Goal: Navigation & Orientation: Find specific page/section

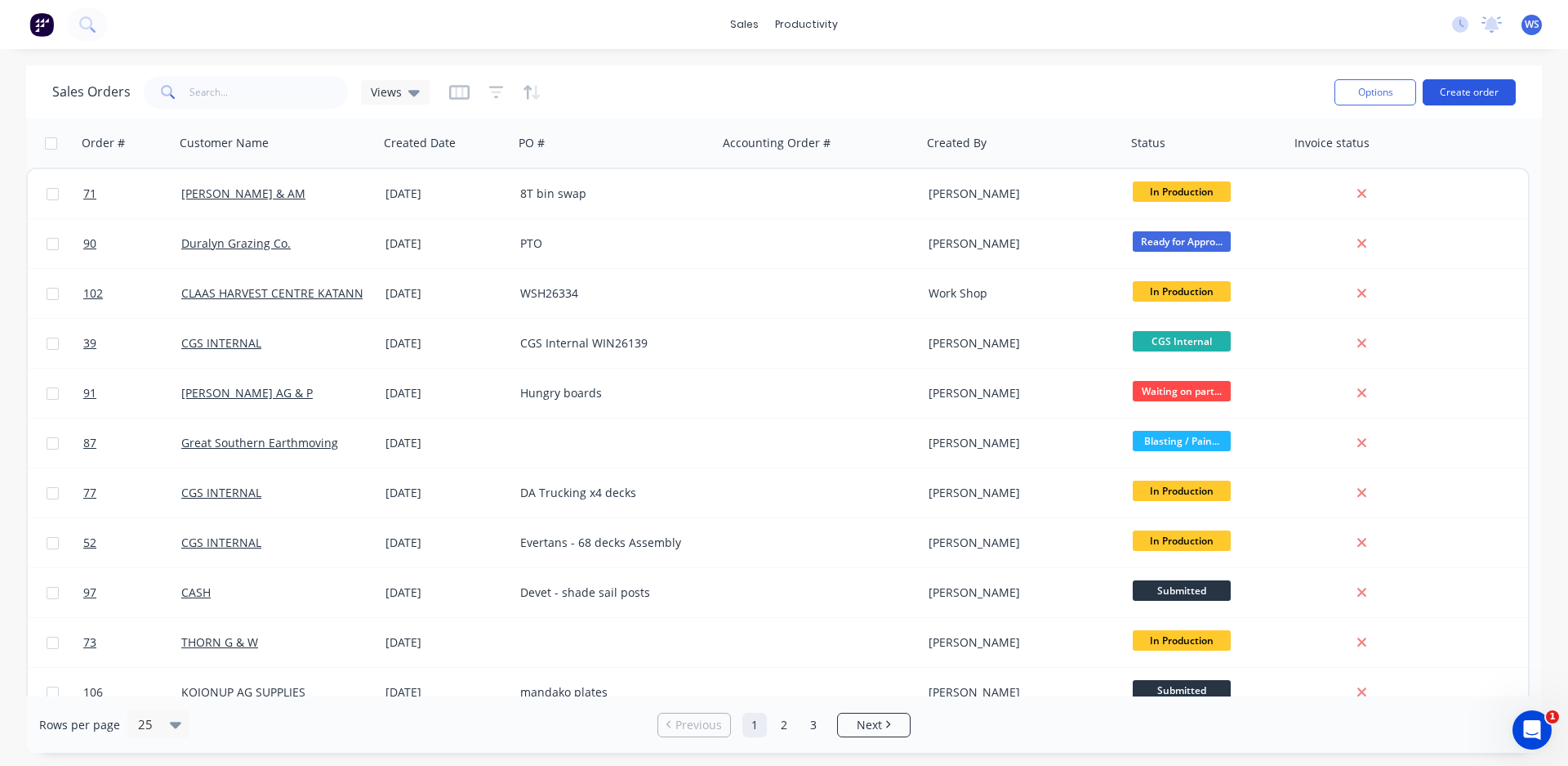
click at [1450, 90] on button "Create order" at bounding box center [1469, 92] width 93 height 26
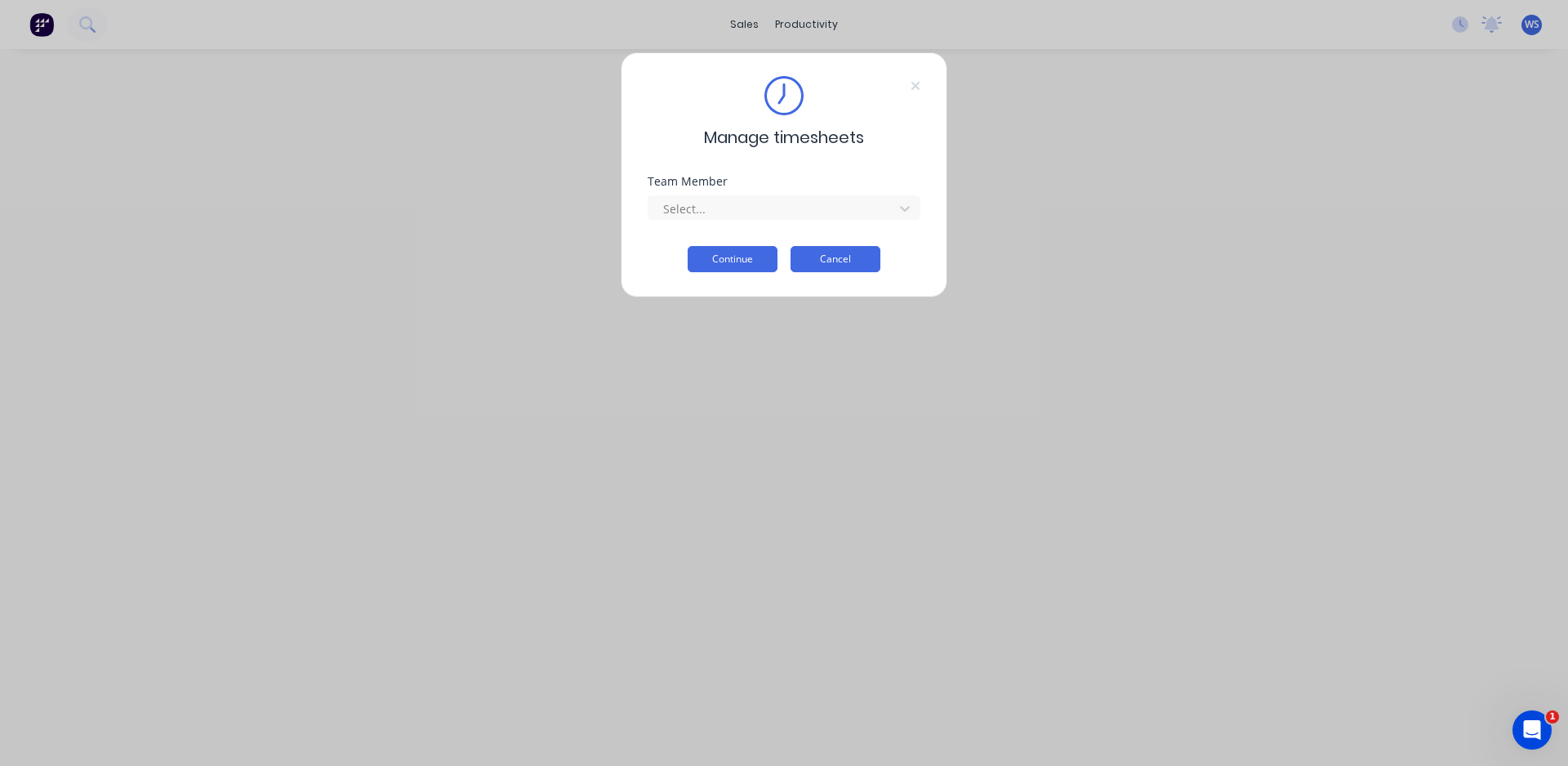
click at [833, 258] on button "Cancel" at bounding box center [835, 259] width 89 height 26
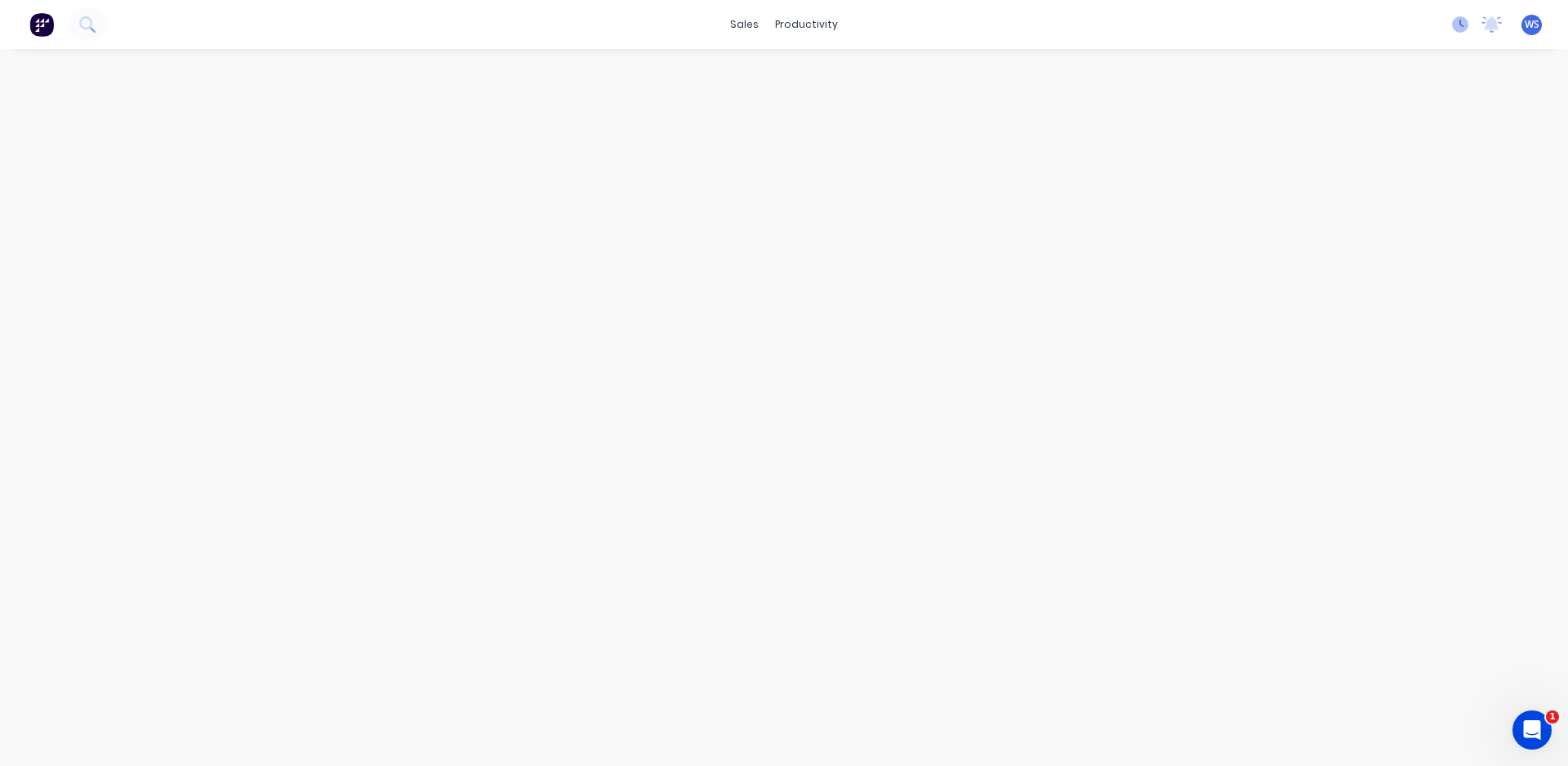
click at [1458, 24] on icon at bounding box center [1460, 24] width 16 height 16
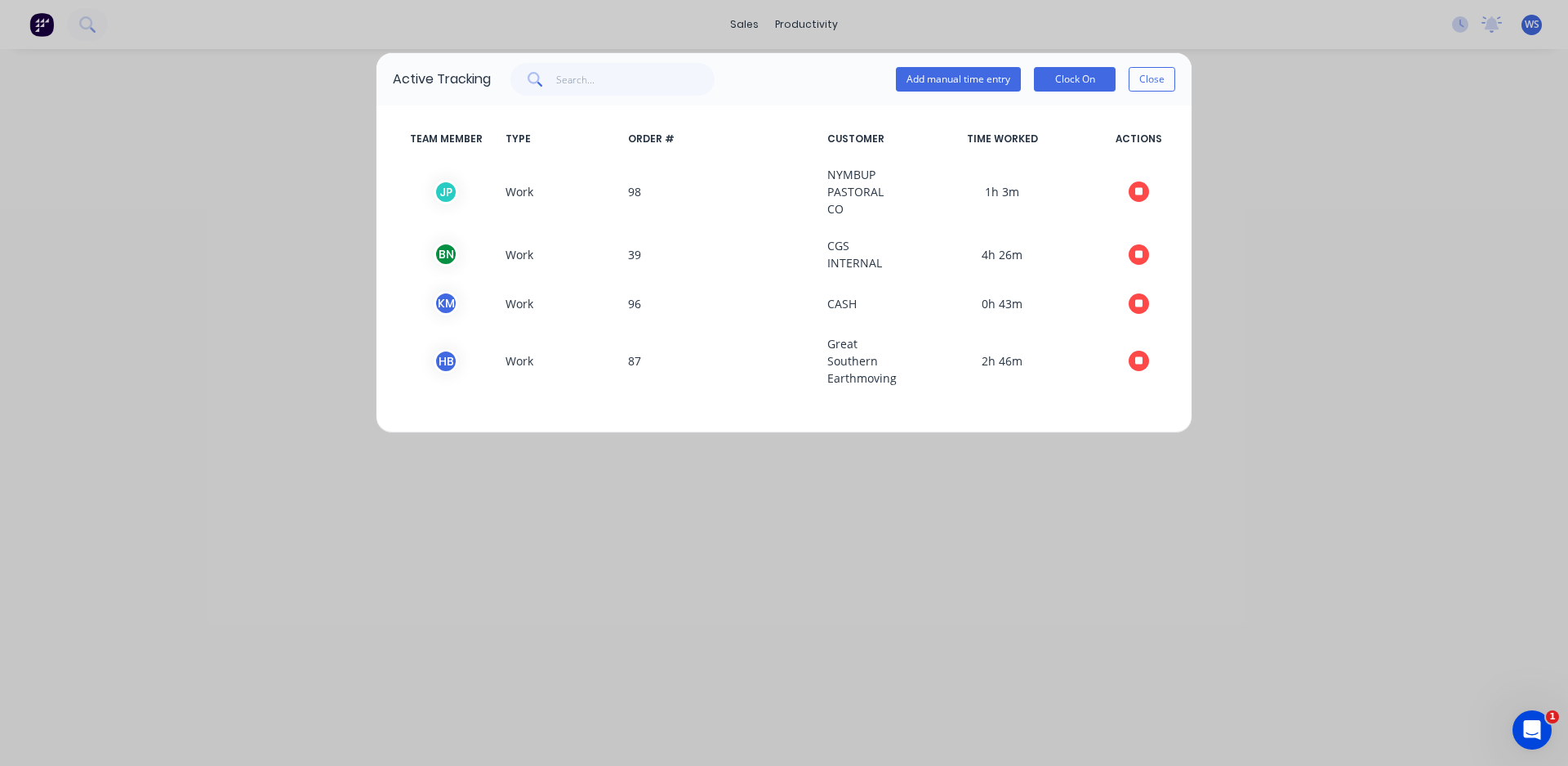
click at [36, 22] on div "Active Tracking Add manual time entry Clock On Close TEAM MEMBER TYPE ORDER # C…" at bounding box center [784, 383] width 1568 height 766
click at [1145, 76] on button "Close" at bounding box center [1152, 79] width 46 height 24
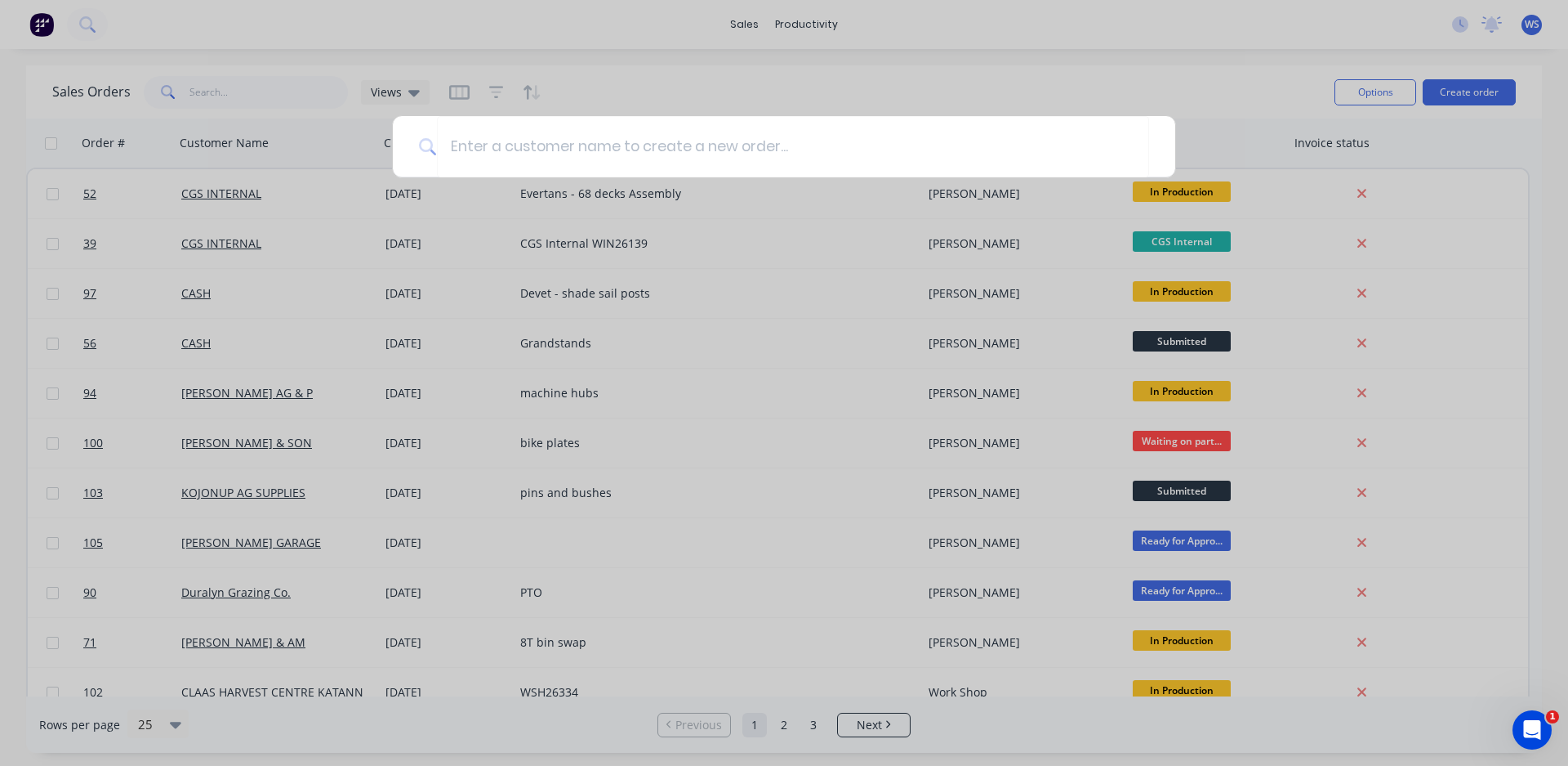
click at [1171, 92] on div at bounding box center [784, 383] width 1568 height 766
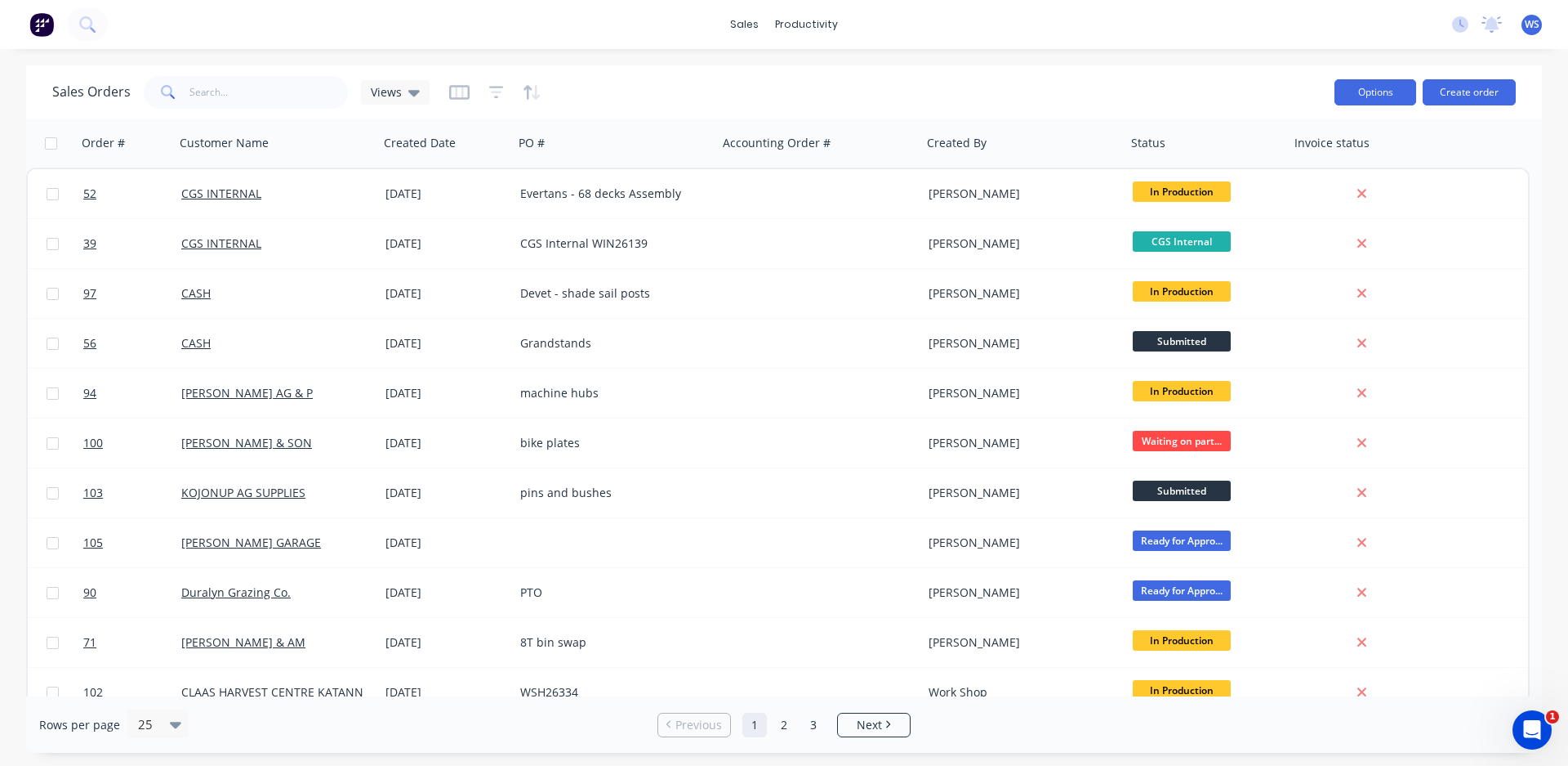
click at [1379, 92] on button "Options" at bounding box center [1375, 92] width 82 height 26
click at [734, 89] on div "Sales Orders Views" at bounding box center [687, 92] width 1270 height 40
click at [89, 24] on icon at bounding box center [87, 24] width 15 height 15
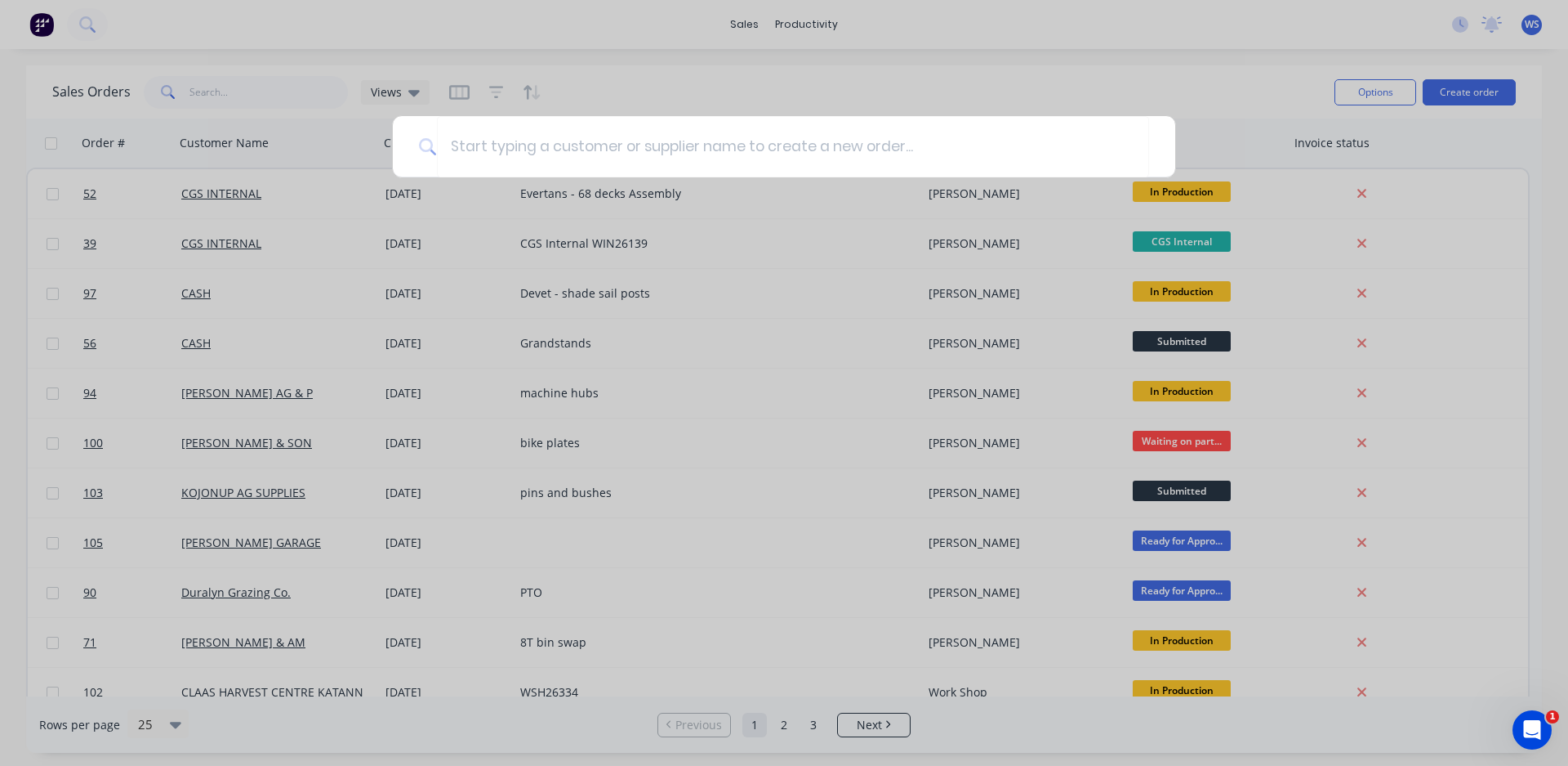
click at [255, 28] on div at bounding box center [784, 383] width 1568 height 766
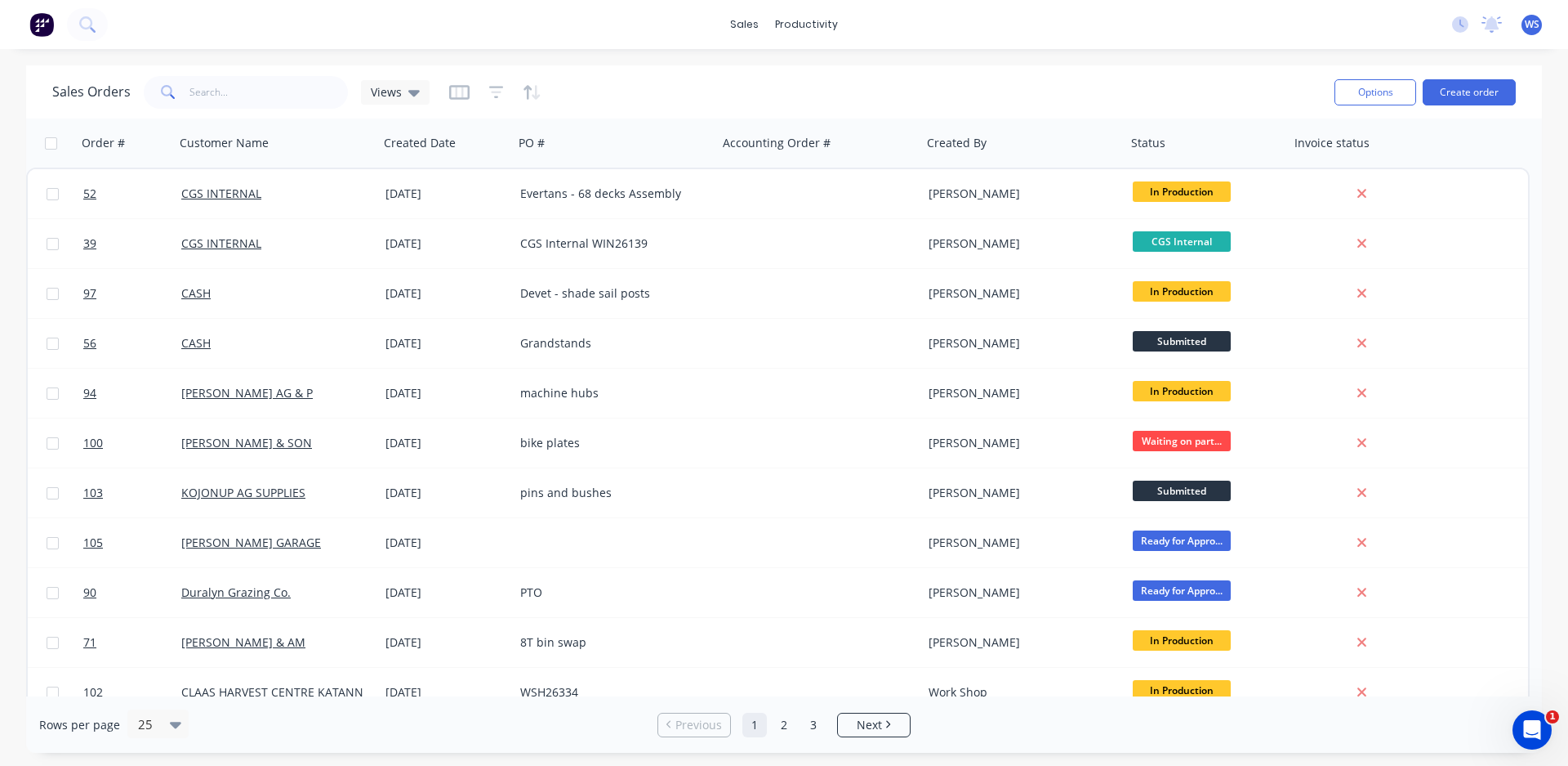
click at [164, 92] on icon at bounding box center [168, 92] width 15 height 15
click at [864, 720] on span "Next" at bounding box center [869, 725] width 25 height 16
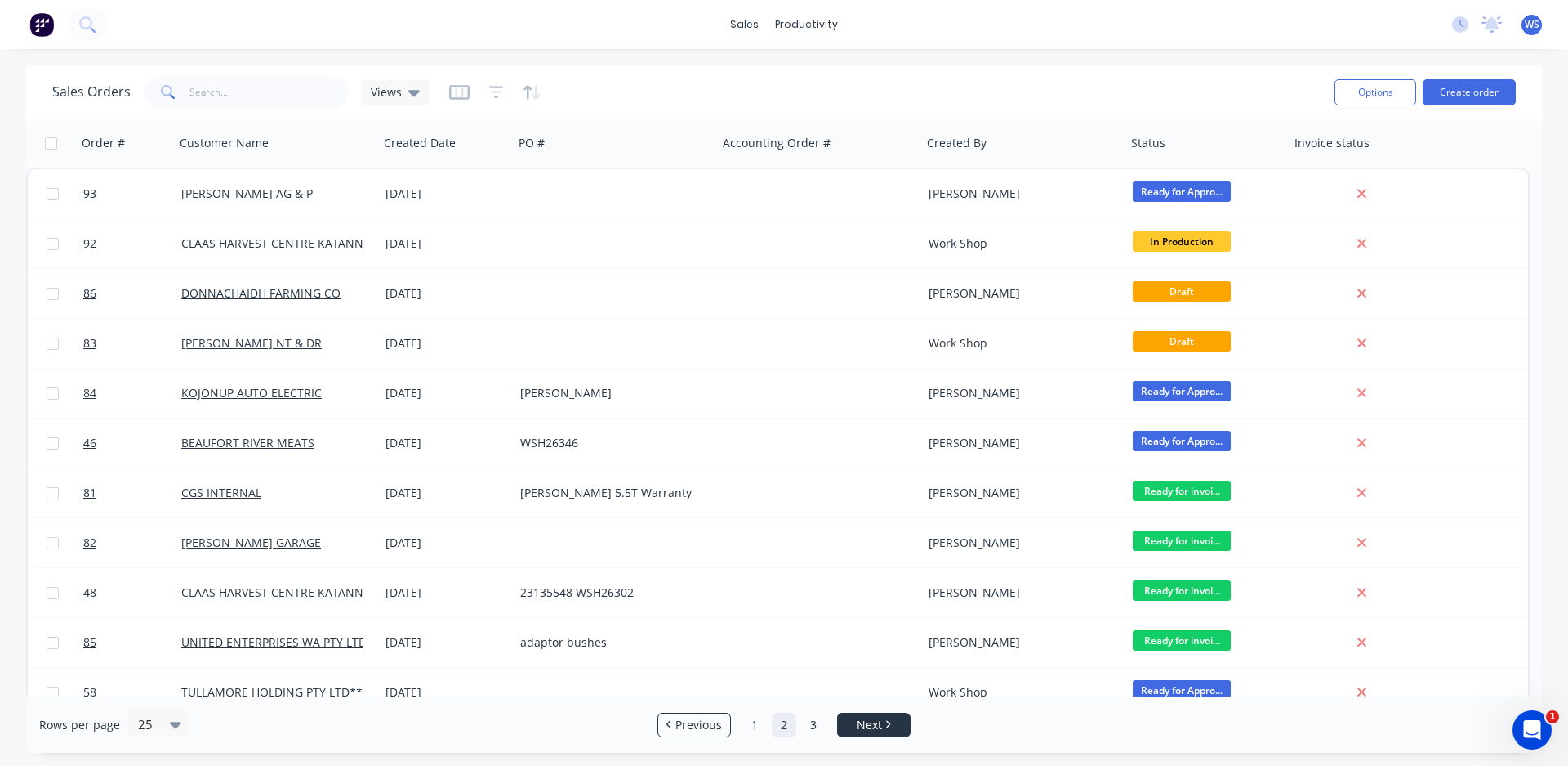
click at [867, 724] on span "Next" at bounding box center [869, 725] width 25 height 16
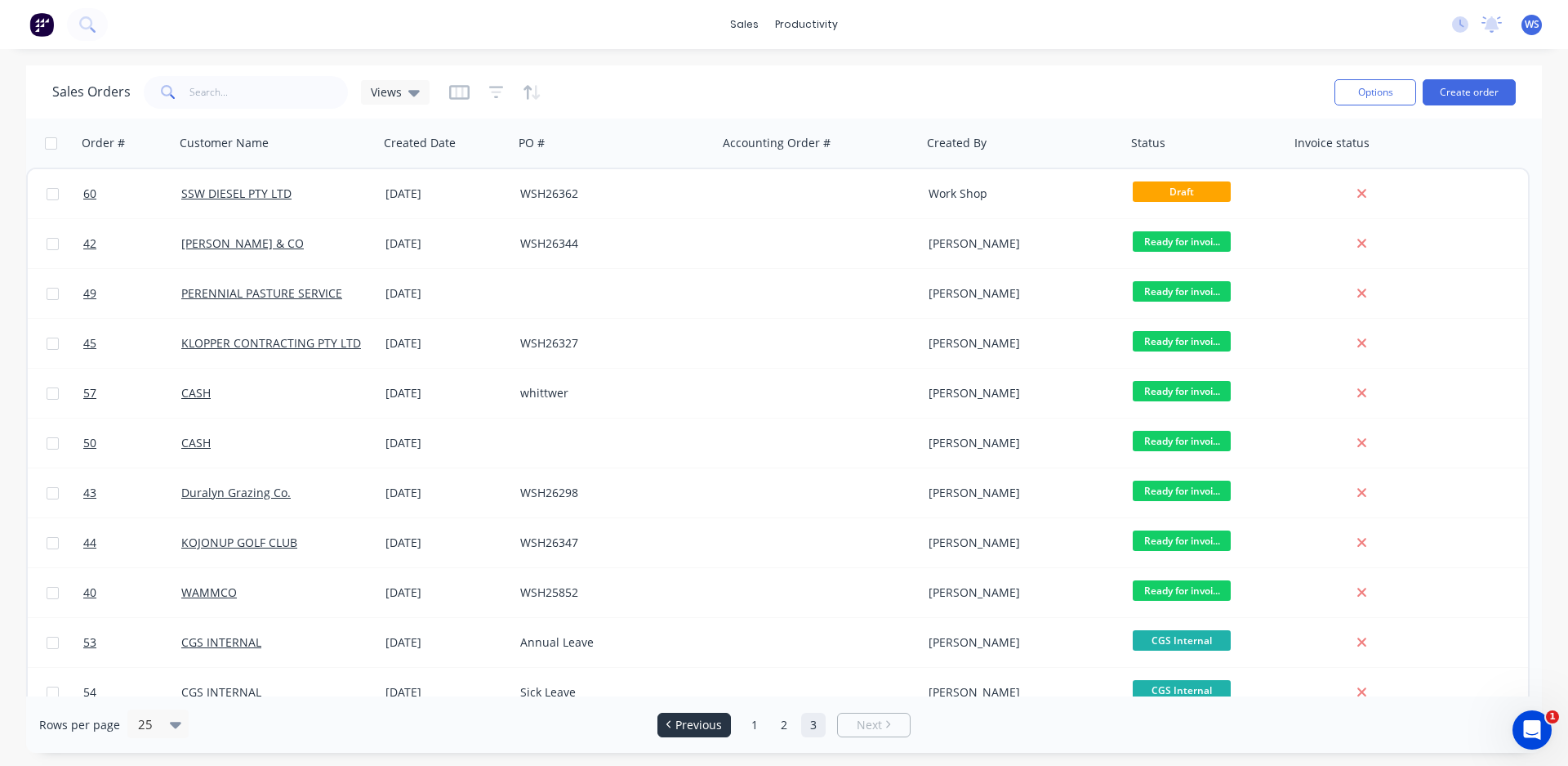
click at [697, 723] on span "Previous" at bounding box center [698, 725] width 46 height 16
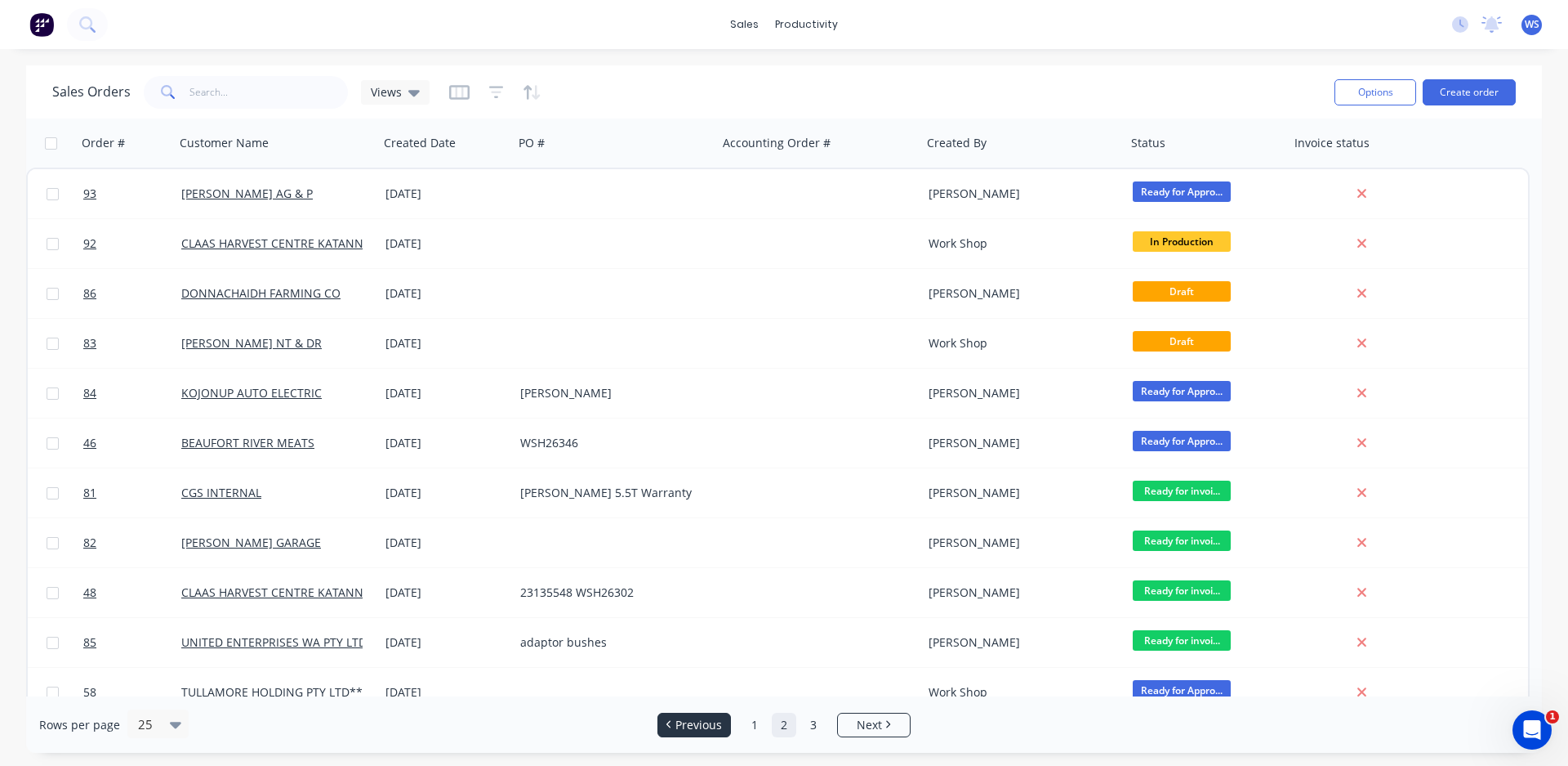
click at [697, 723] on span "Previous" at bounding box center [698, 725] width 46 height 16
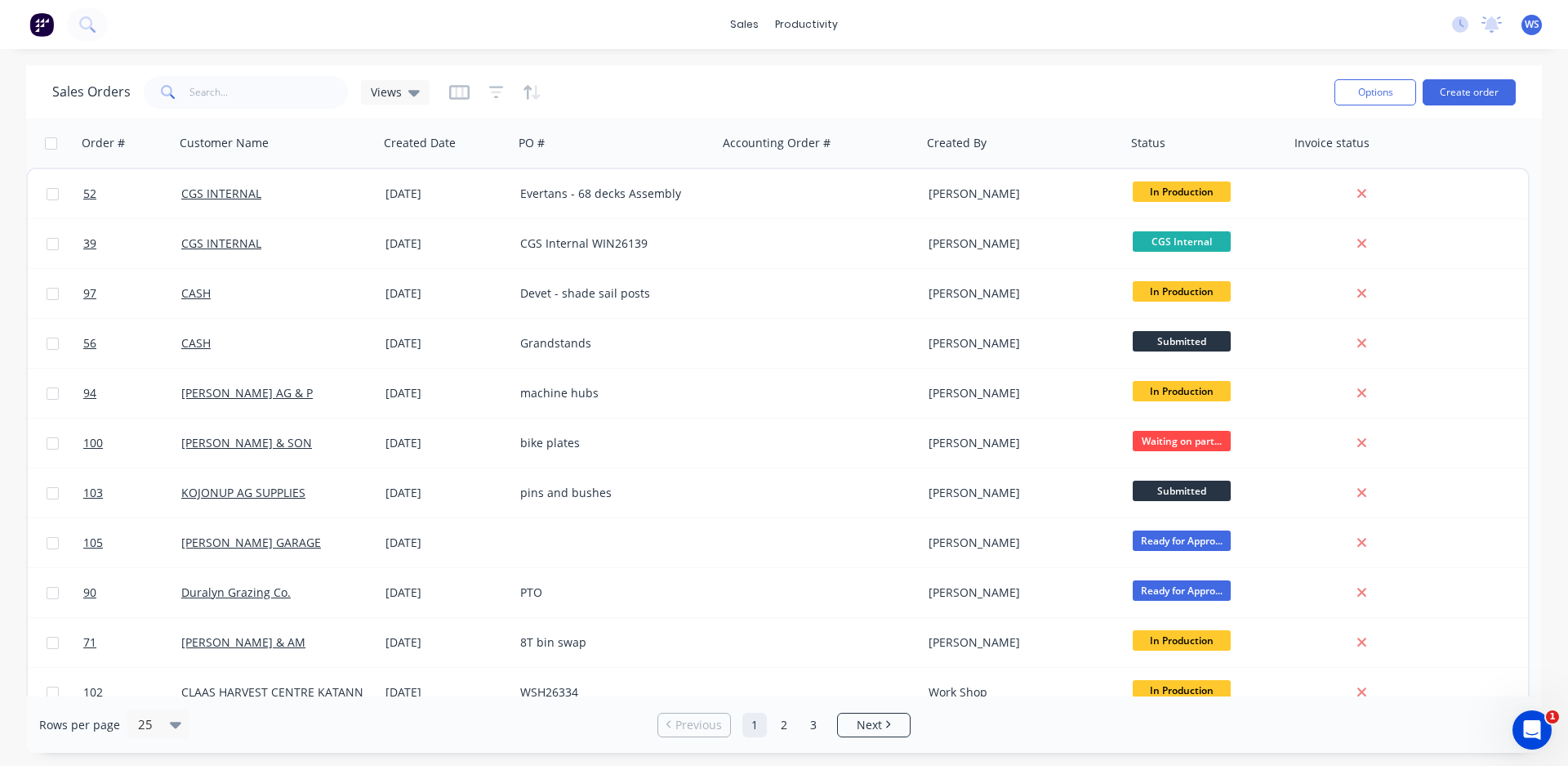
click at [697, 723] on span "Previous" at bounding box center [698, 725] width 46 height 16
click at [1362, 87] on button "Options" at bounding box center [1375, 92] width 82 height 26
click at [865, 82] on div "Sales Orders Views" at bounding box center [687, 92] width 1270 height 40
click at [1487, 24] on icon at bounding box center [1491, 22] width 15 height 13
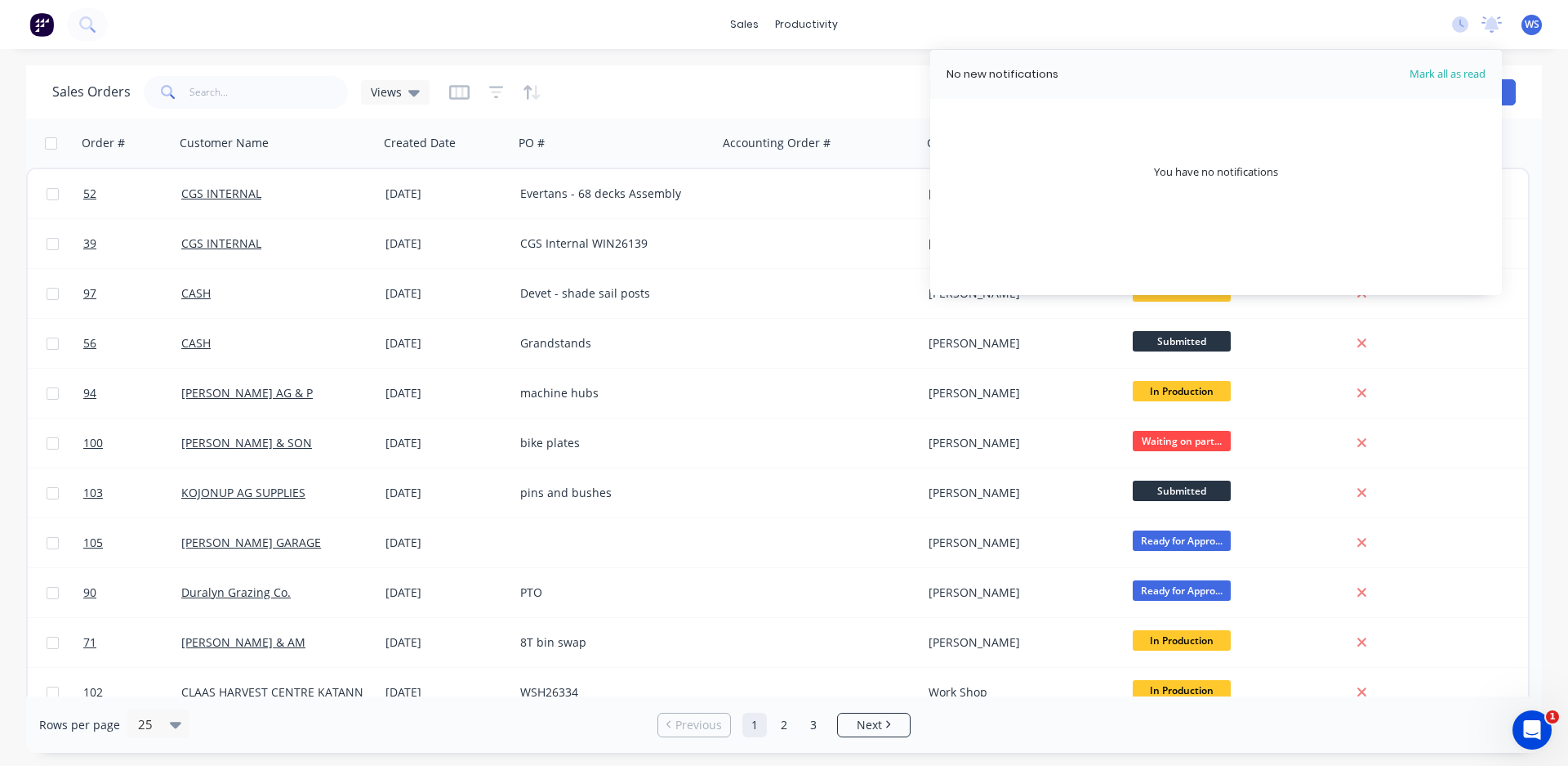
click at [1193, 36] on div "sales productivity sales Sales Orders Customers Price Level Manager productivit…" at bounding box center [784, 24] width 1568 height 49
